Goal: Contribute content

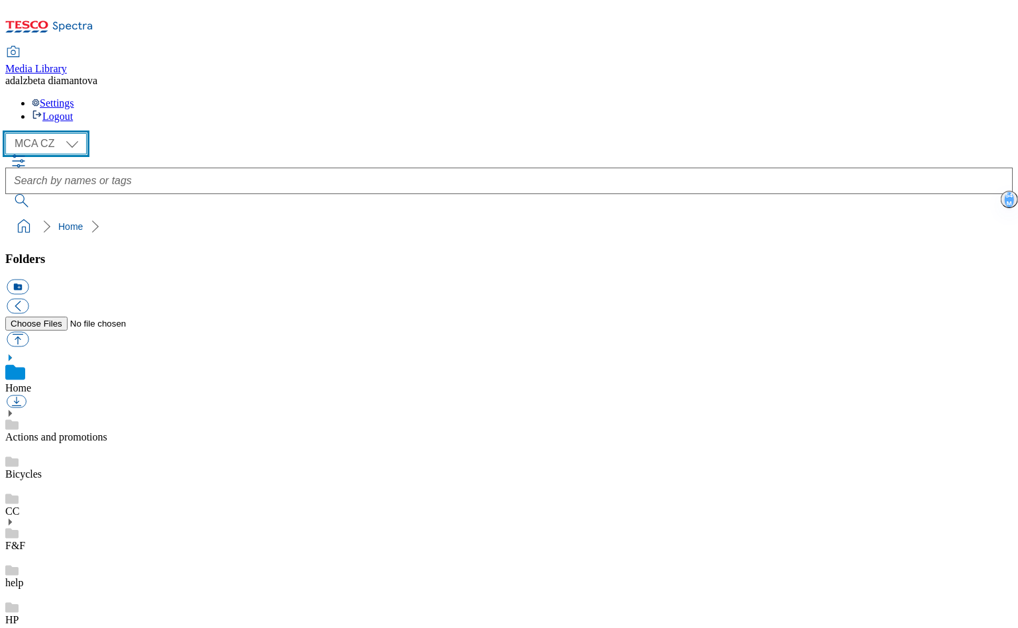
click at [77, 133] on select "MCA CZ MCA HU MCA SK" at bounding box center [45, 143] width 81 height 21
click at [9, 133] on select "MCA CZ MCA HU MCA SK" at bounding box center [45, 143] width 81 height 21
click at [85, 431] on link "Actions and promotions" at bounding box center [56, 436] width 102 height 11
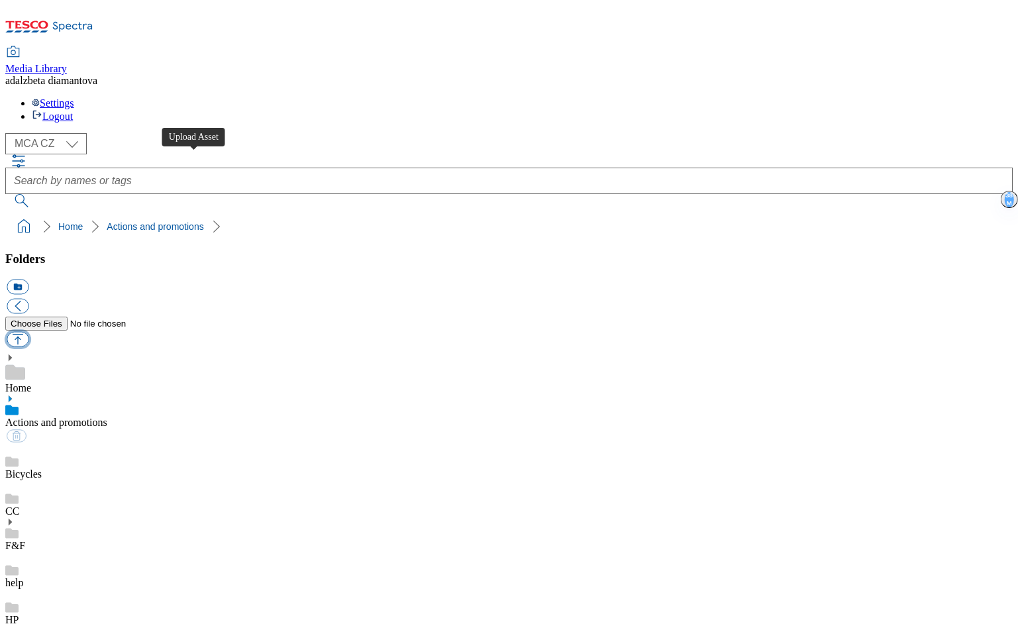
click at [28, 332] on button "button" at bounding box center [18, 339] width 22 height 15
type input "C:\fakepath\cz-wk27-ac-skolakum-od-srdce.png"
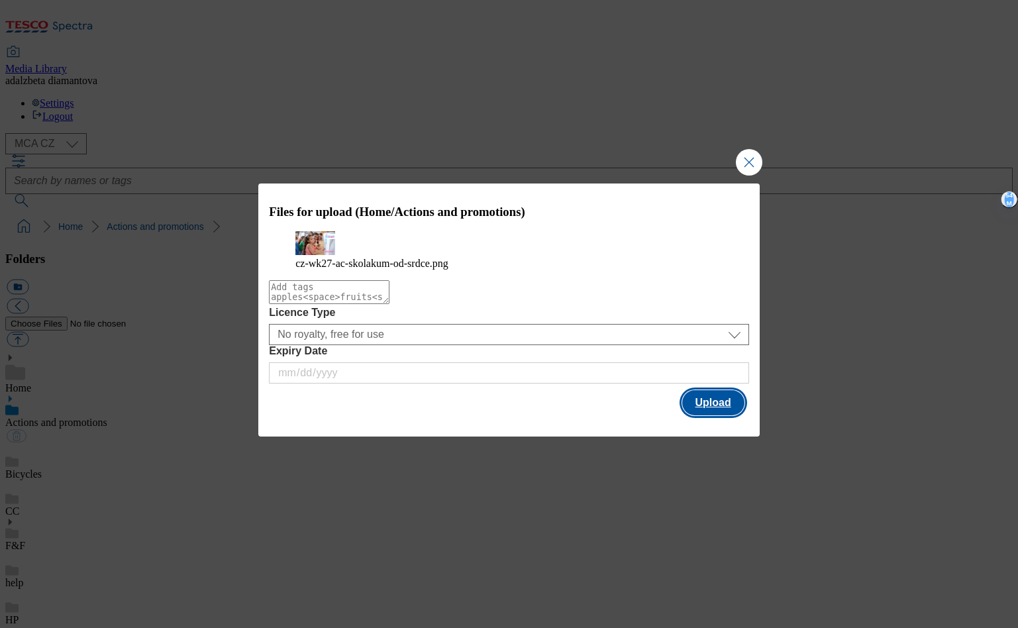
click at [707, 415] on button "Upload" at bounding box center [713, 402] width 62 height 25
